Goal: Information Seeking & Learning: Learn about a topic

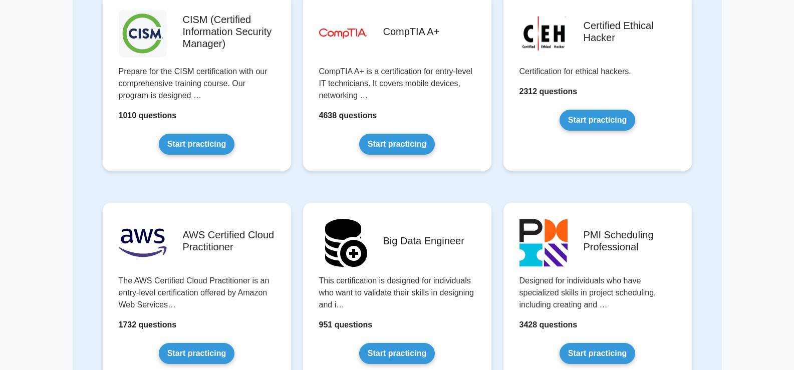
scroll to position [1383, 0]
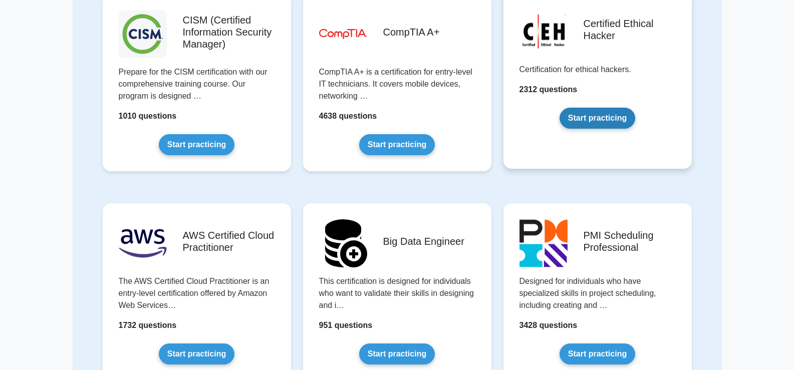
click at [587, 117] on link "Start practicing" at bounding box center [598, 118] width 76 height 21
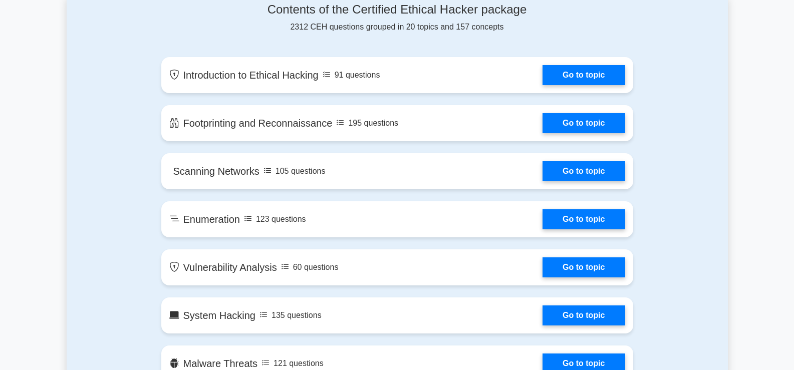
scroll to position [541, 0]
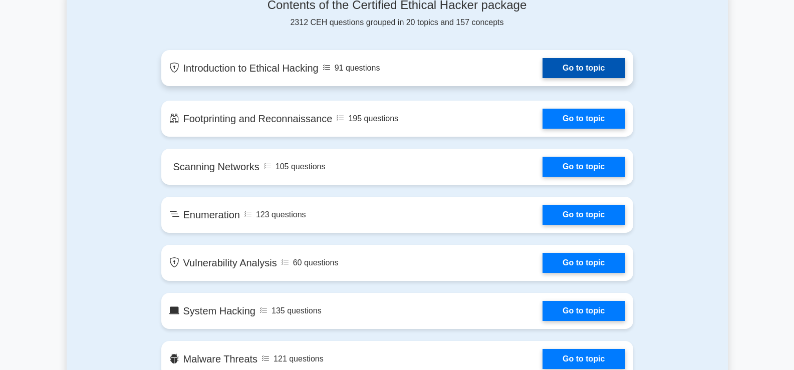
click at [607, 65] on link "Go to topic" at bounding box center [584, 68] width 82 height 20
